Goal: Register for event/course

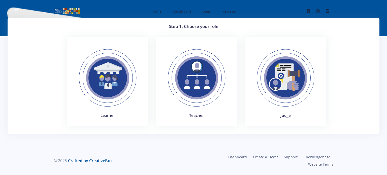
click at [103, 76] on img at bounding box center [107, 77] width 69 height 69
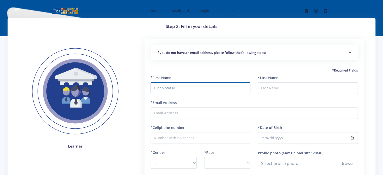
type input "Hlonolofatso"
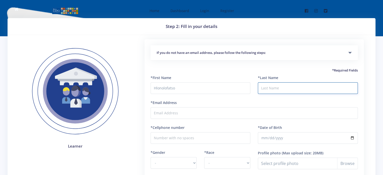
click at [271, 88] on input "*Last Name" at bounding box center [308, 88] width 100 height 12
type input "Chabeli"
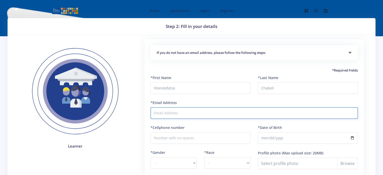
click at [180, 114] on input "*Email Address" at bounding box center [254, 113] width 207 height 12
type input "monicachabeli@gmail.com"
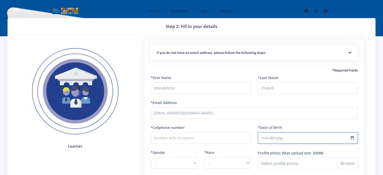
click at [274, 138] on input "*Date of Birth" at bounding box center [308, 138] width 100 height 12
click at [354, 137] on input "*Date of Birth" at bounding box center [308, 138] width 100 height 12
type input "2011-05-13"
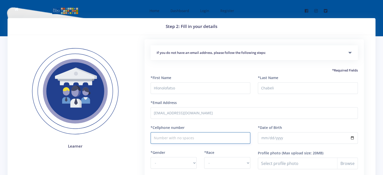
click at [179, 137] on input "*Cellphone number" at bounding box center [201, 138] width 100 height 12
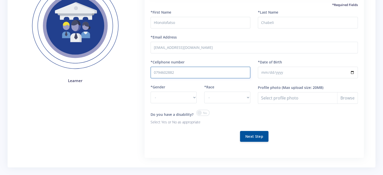
scroll to position [66, 0]
type input "0794602882"
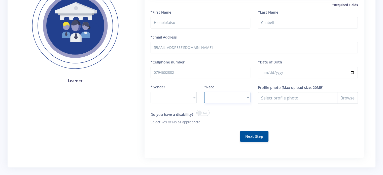
click at [249, 97] on select "- African Asian Coloured Indian White Other" at bounding box center [227, 98] width 46 height 12
select select "African"
click at [204, 92] on select "- African Asian Coloured Indian White Other" at bounding box center [227, 98] width 46 height 12
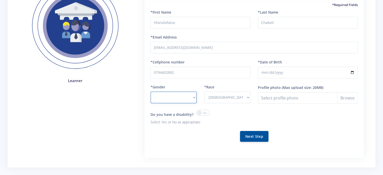
click at [161, 97] on select "- Male Female" at bounding box center [174, 98] width 46 height 12
select select "M"
click at [151, 92] on select "- Male Female" at bounding box center [174, 98] width 46 height 12
click at [206, 113] on span at bounding box center [203, 113] width 13 height 6
click at [0, 0] on input "checkbox" at bounding box center [0, 0] width 0 height 0
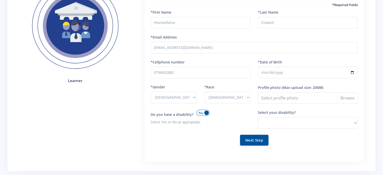
click at [206, 113] on span at bounding box center [203, 113] width 13 height 6
click at [0, 0] on input "checkbox" at bounding box center [0, 0] width 0 height 0
click at [261, 134] on button "Next Step" at bounding box center [254, 136] width 28 height 11
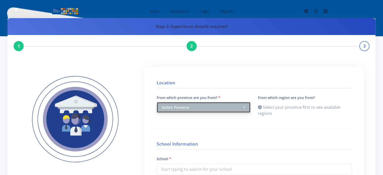
click at [244, 106] on button "Select Province" at bounding box center [204, 107] width 94 height 11
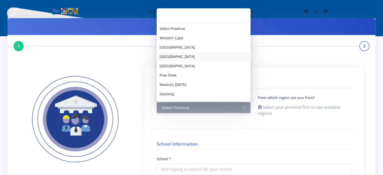
click at [183, 56] on span "Northern Cape" at bounding box center [177, 56] width 35 height 5
select select "3"
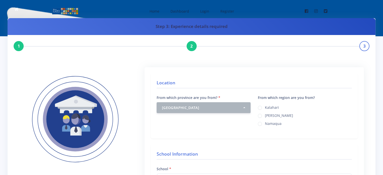
click at [275, 115] on label "Kimberley" at bounding box center [279, 115] width 28 height 4
click at [268, 115] on input "Kimberley" at bounding box center [266, 113] width 3 height 3
radio input "true"
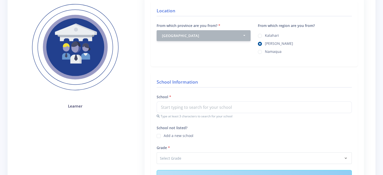
scroll to position [73, 0]
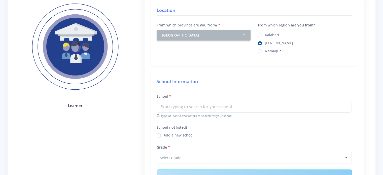
click at [200, 95] on div "School Type at least 3 characters to search for your school" at bounding box center [254, 105] width 195 height 25
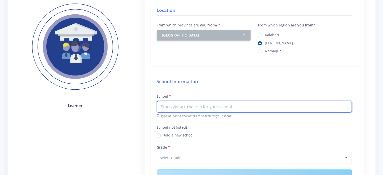
click at [184, 106] on input "text" at bounding box center [254, 107] width 195 height 12
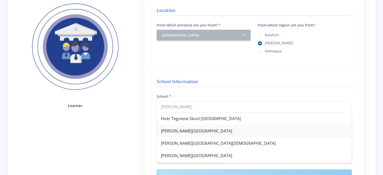
click at [185, 131] on div "Kimberley Boys High School" at bounding box center [254, 131] width 195 height 12
type input "Kimberley Boys High School"
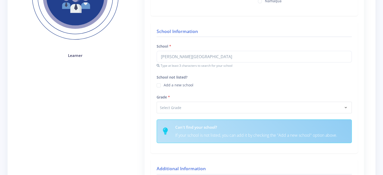
scroll to position [124, 0]
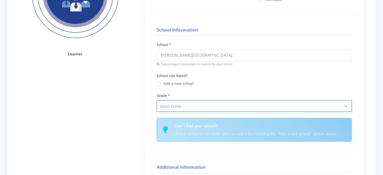
click at [345, 105] on select "Select Grade Grade 4 Grade 5 Grade 6 Grade 7" at bounding box center [254, 106] width 195 height 12
select select "Grade 8"
click at [157, 100] on select "Select Grade Grade 4 Grade 5 Grade 6 Grade 7" at bounding box center [254, 106] width 195 height 12
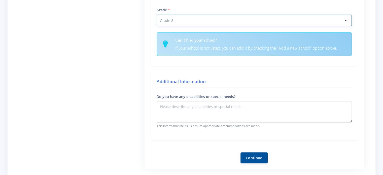
scroll to position [211, 0]
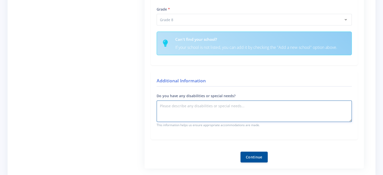
click at [265, 106] on textarea "Do you have any disabilities or special needs?" at bounding box center [254, 111] width 195 height 21
type textarea "None"
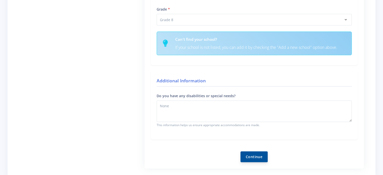
click at [260, 154] on button "Continue" at bounding box center [254, 157] width 27 height 11
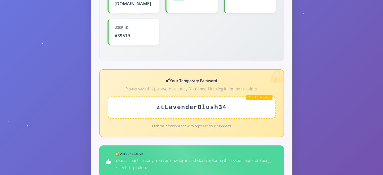
scroll to position [177, 0]
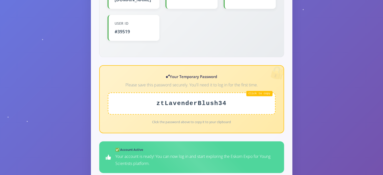
click at [265, 93] on div "ztLavenderBlush34" at bounding box center [192, 104] width 168 height 22
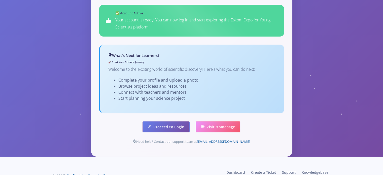
scroll to position [315, 0]
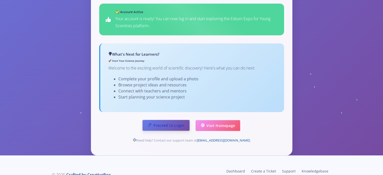
click at [174, 120] on link "Proceed to Login" at bounding box center [166, 125] width 47 height 11
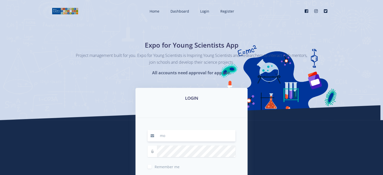
type input "[EMAIL_ADDRESS][DOMAIN_NAME]"
click at [179, 167] on span "Remember me" at bounding box center [167, 167] width 25 height 5
click at [158, 167] on input "Remember me" at bounding box center [156, 164] width 3 height 3
checkbox input "true"
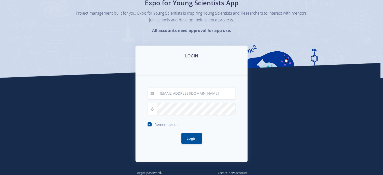
scroll to position [58, 0]
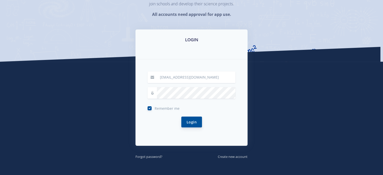
click at [197, 120] on button "Login" at bounding box center [192, 122] width 21 height 11
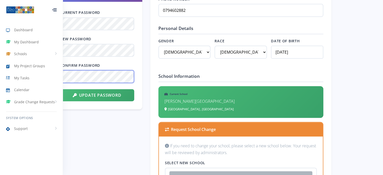
scroll to position [290, 0]
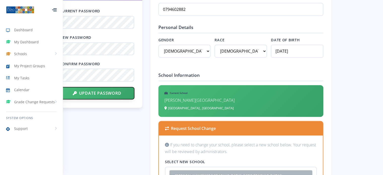
click at [111, 93] on button "Update Password" at bounding box center [97, 93] width 74 height 12
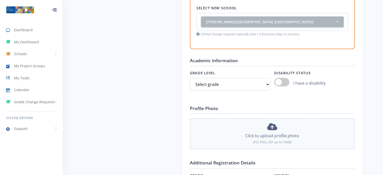
scroll to position [413, 0]
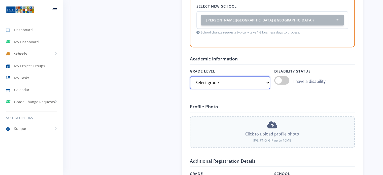
click at [267, 81] on select "Select grade Grade 4 Grade 5 Grade 6 Grade 7" at bounding box center [230, 82] width 80 height 13
select select "Grade 8"
click at [190, 76] on select "Select grade Grade 4 Grade 5 Grade 6 Grade 7" at bounding box center [230, 82] width 80 height 13
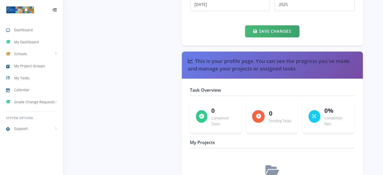
scroll to position [685, 0]
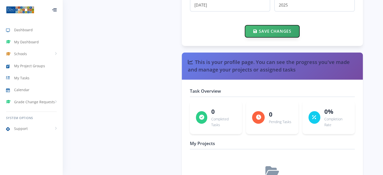
click at [282, 27] on button "Save Changes" at bounding box center [272, 31] width 54 height 12
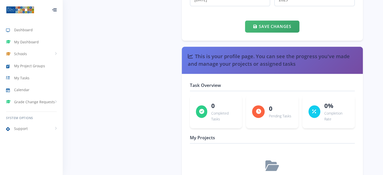
scroll to position [710, 0]
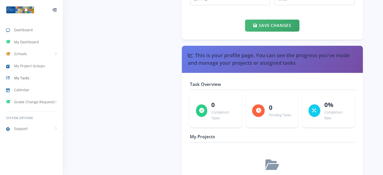
click at [23, 76] on span "My Tasks" at bounding box center [21, 77] width 15 height 5
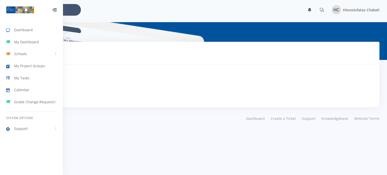
scroll to position [4, 4]
click at [22, 80] on span "My Tasks" at bounding box center [21, 77] width 15 height 5
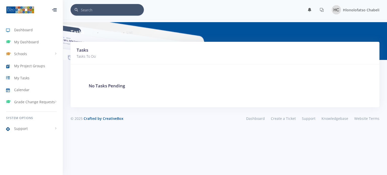
scroll to position [4, 4]
click at [30, 67] on span "My Project Groups" at bounding box center [29, 65] width 31 height 5
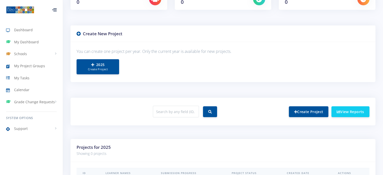
scroll to position [104, 0]
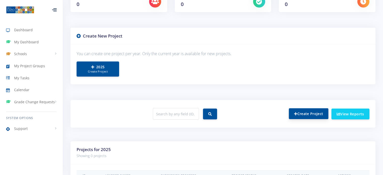
click at [313, 114] on link "Create Project" at bounding box center [309, 113] width 40 height 11
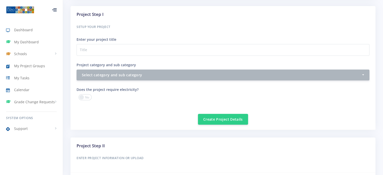
scroll to position [193, 0]
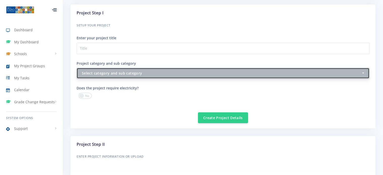
click at [364, 72] on button "Select category and sub category" at bounding box center [223, 73] width 293 height 11
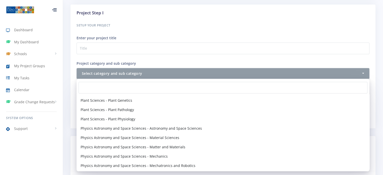
scroll to position [573, 0]
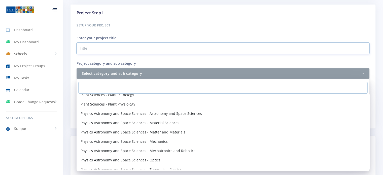
click at [324, 45] on input "Project category and sub category" at bounding box center [223, 49] width 293 height 12
